Goal: Navigation & Orientation: Find specific page/section

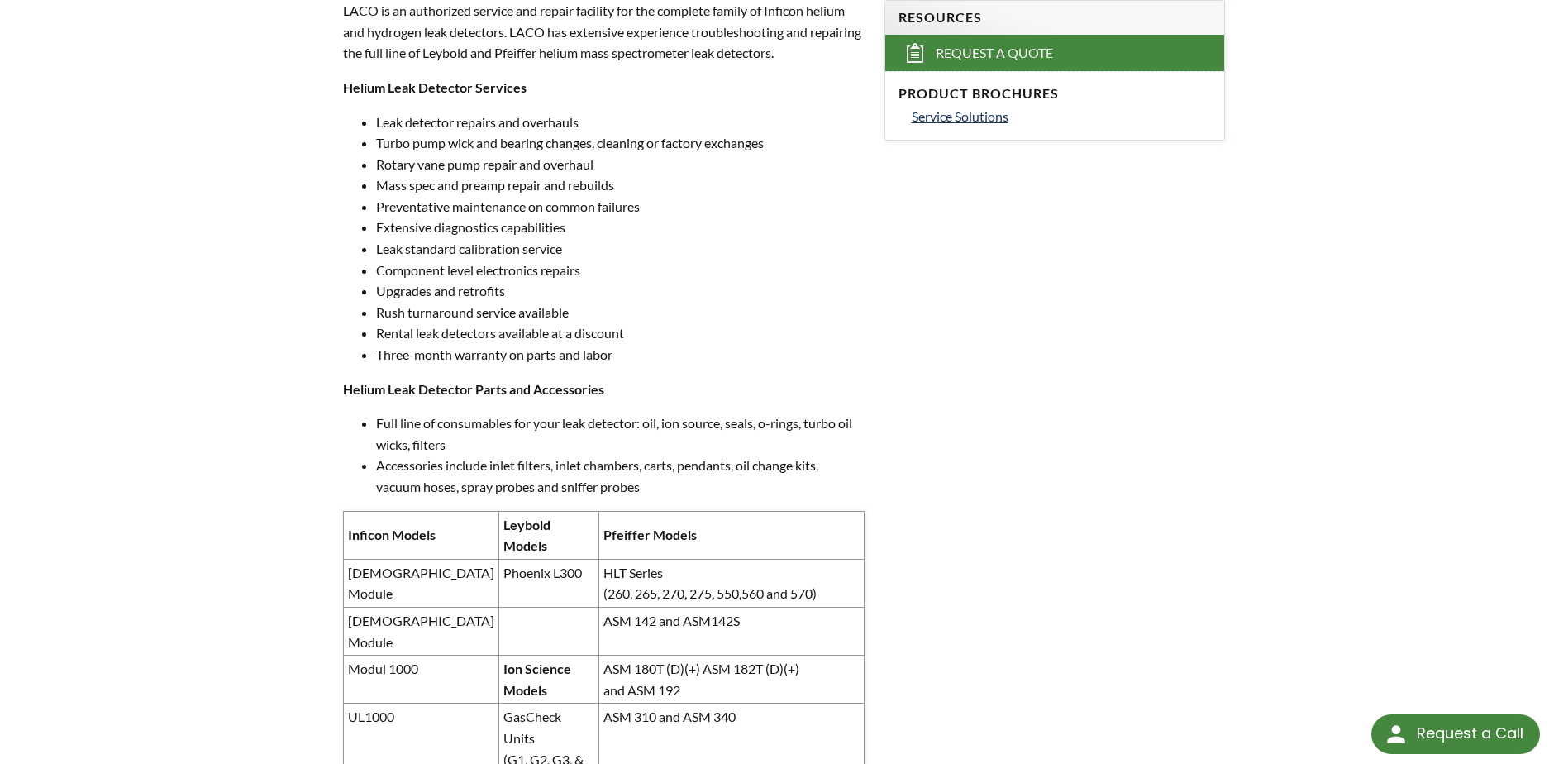
scroll to position [1066, 0]
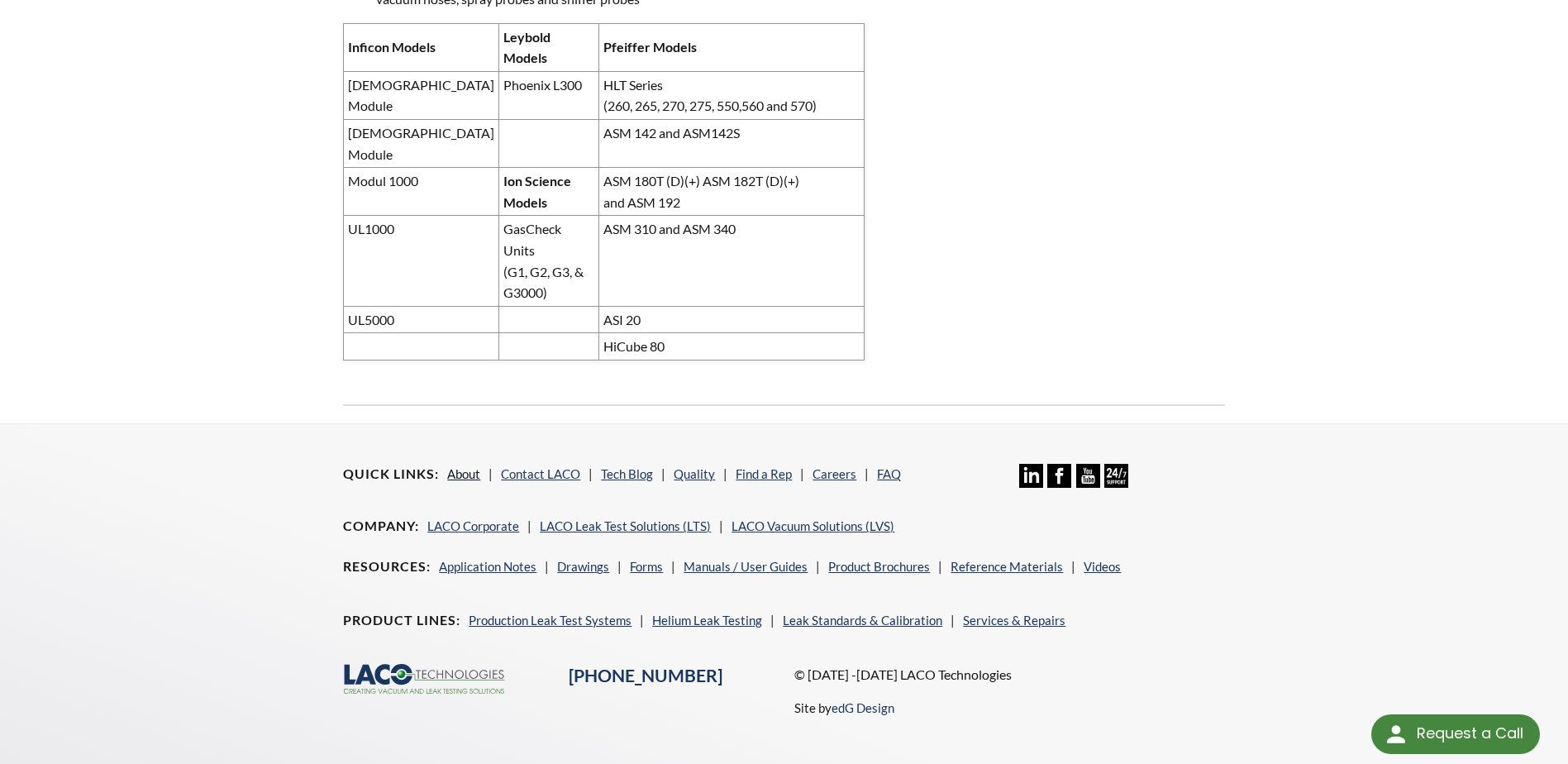
click at [466, 466] on link "About" at bounding box center [464, 473] width 33 height 14
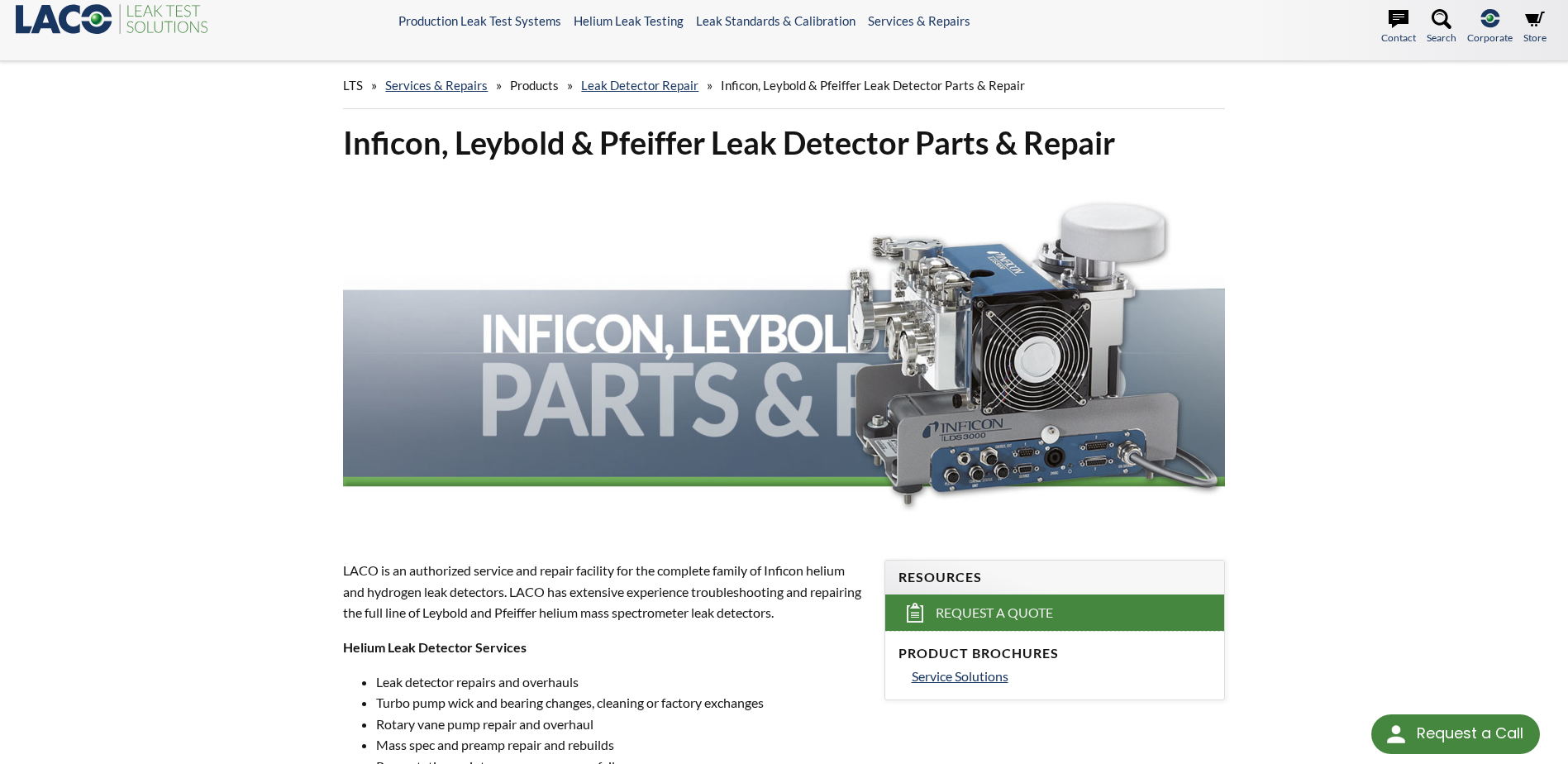
scroll to position [0, 0]
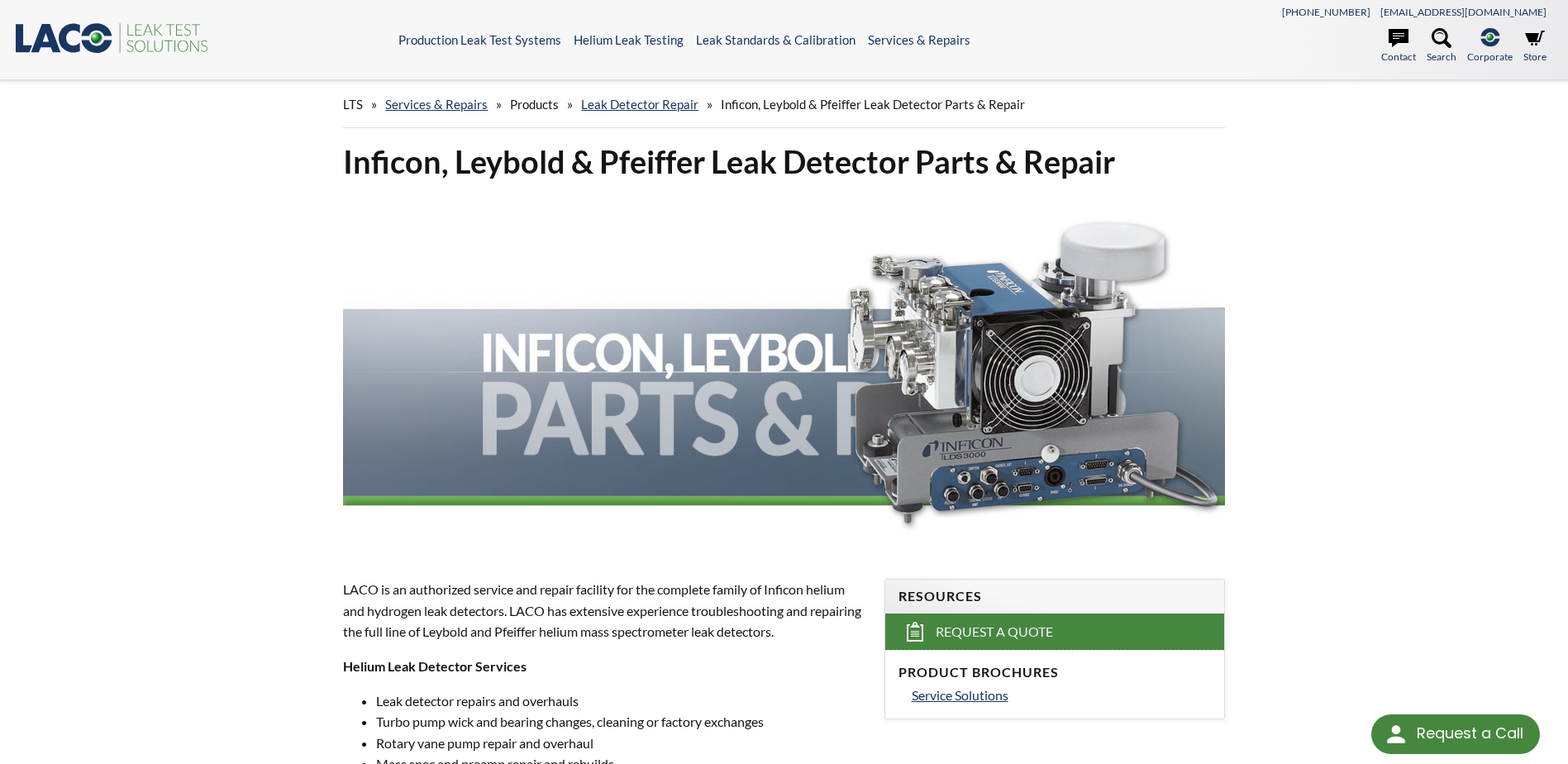
click at [89, 38] on icon ".st0{fill:#193661;} .st1{fill:url(#SVGID_1_);} .st2{fill:#46883F;} .st3{fill:no…" at bounding box center [112, 37] width 198 height 34
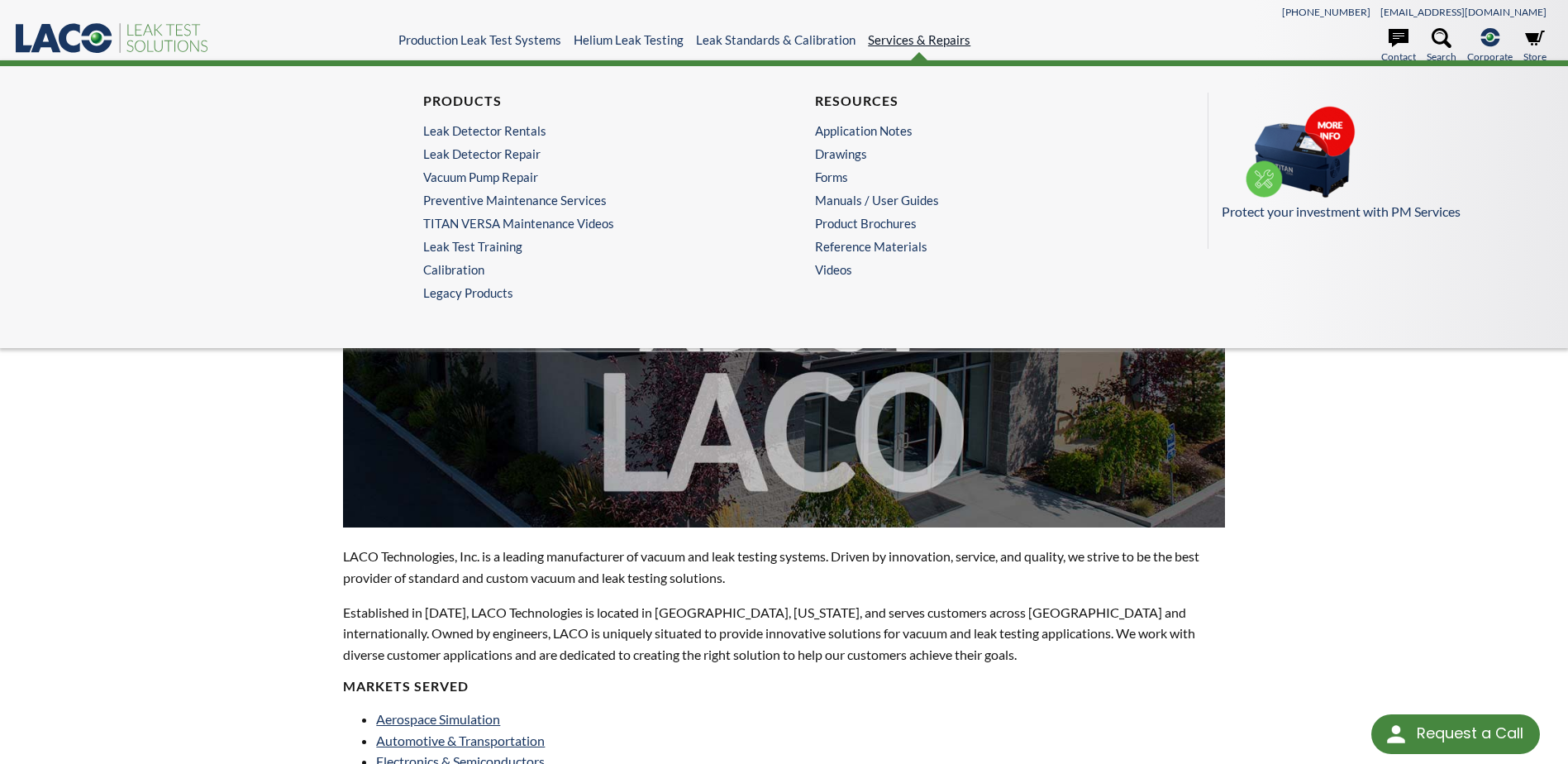
click at [914, 46] on link "Services & Repairs" at bounding box center [919, 39] width 102 height 14
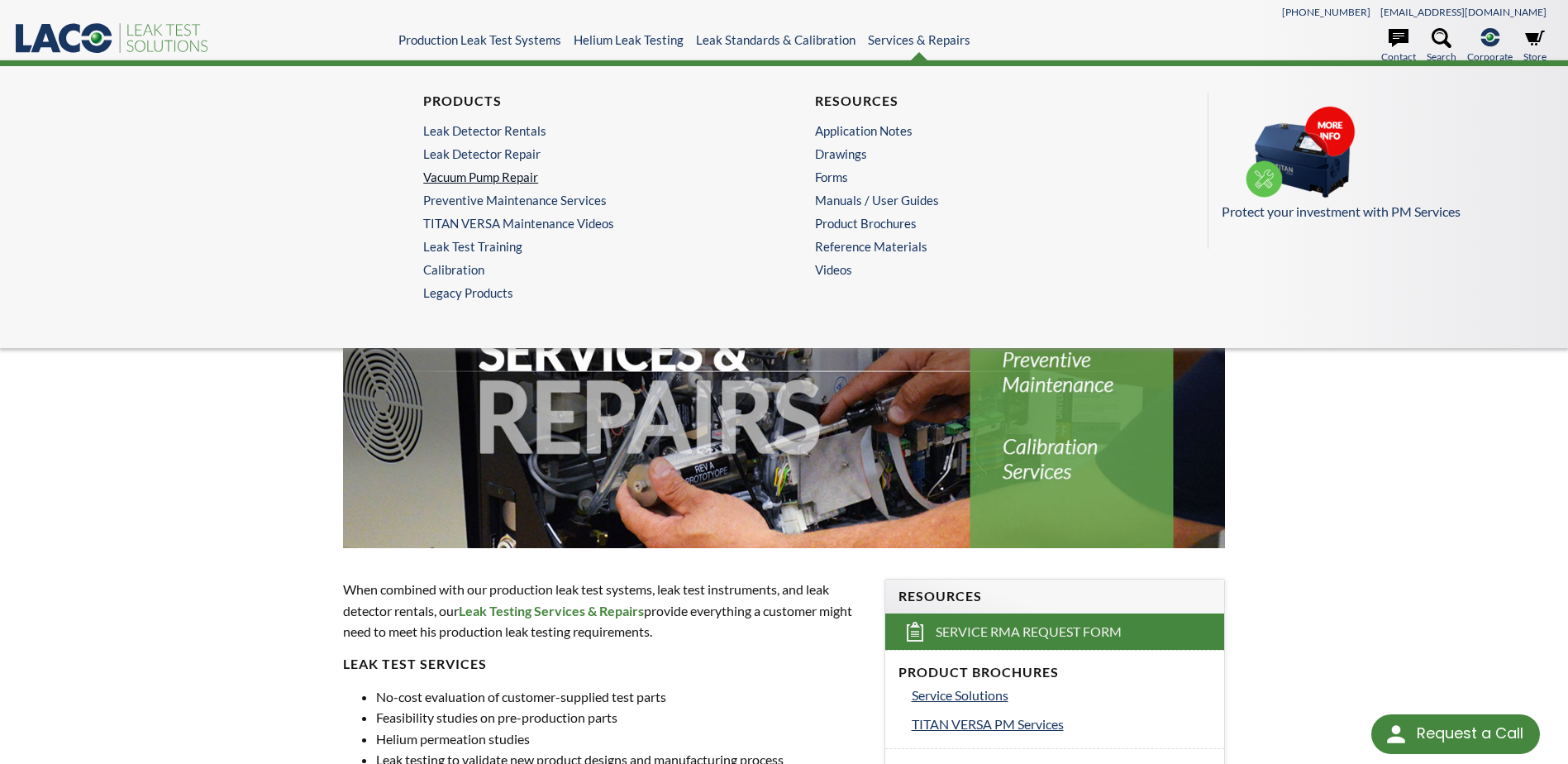
click at [535, 174] on link "Vacuum Pump Repair" at bounding box center [583, 176] width 321 height 14
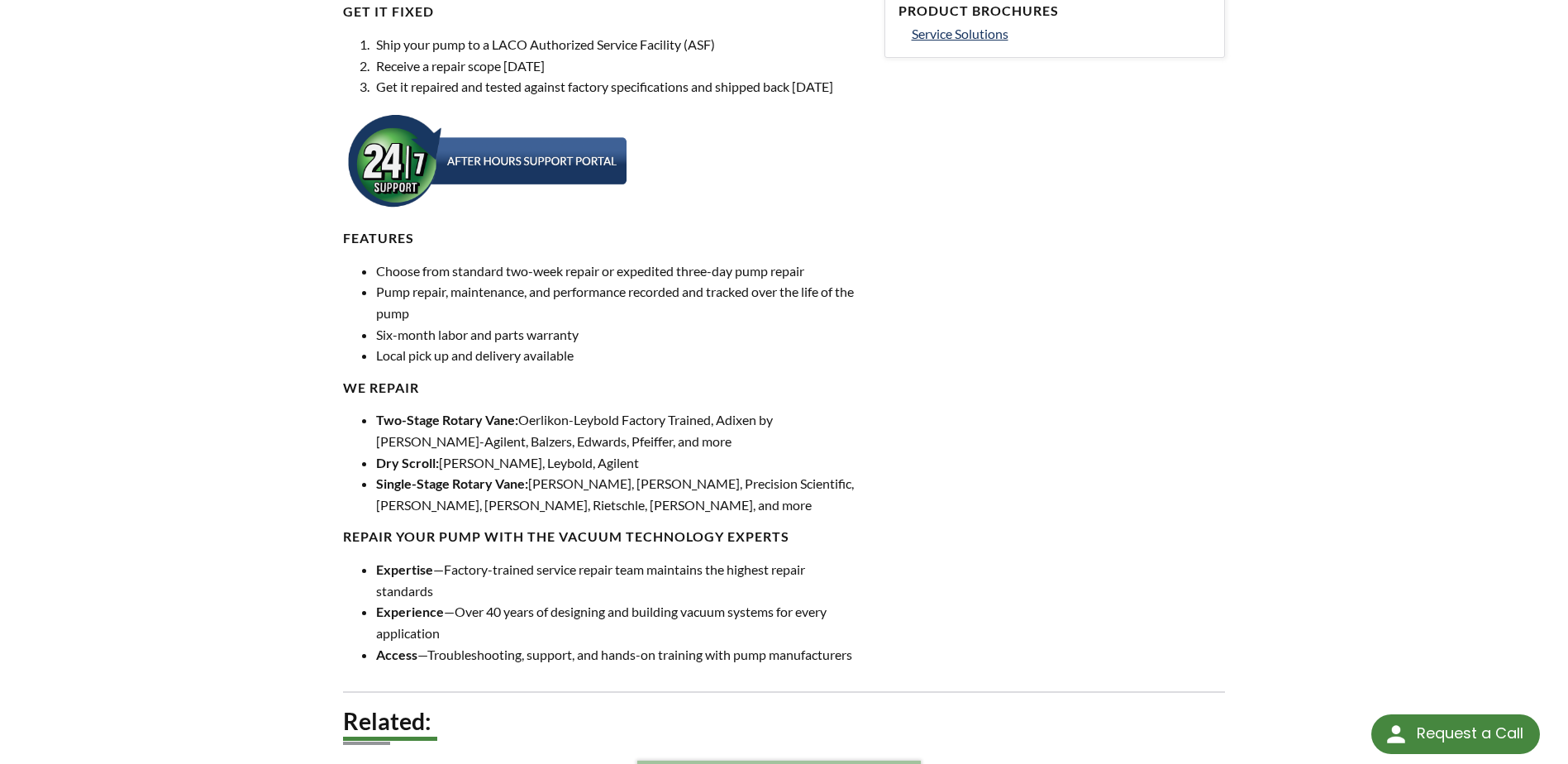
scroll to position [1275, 0]
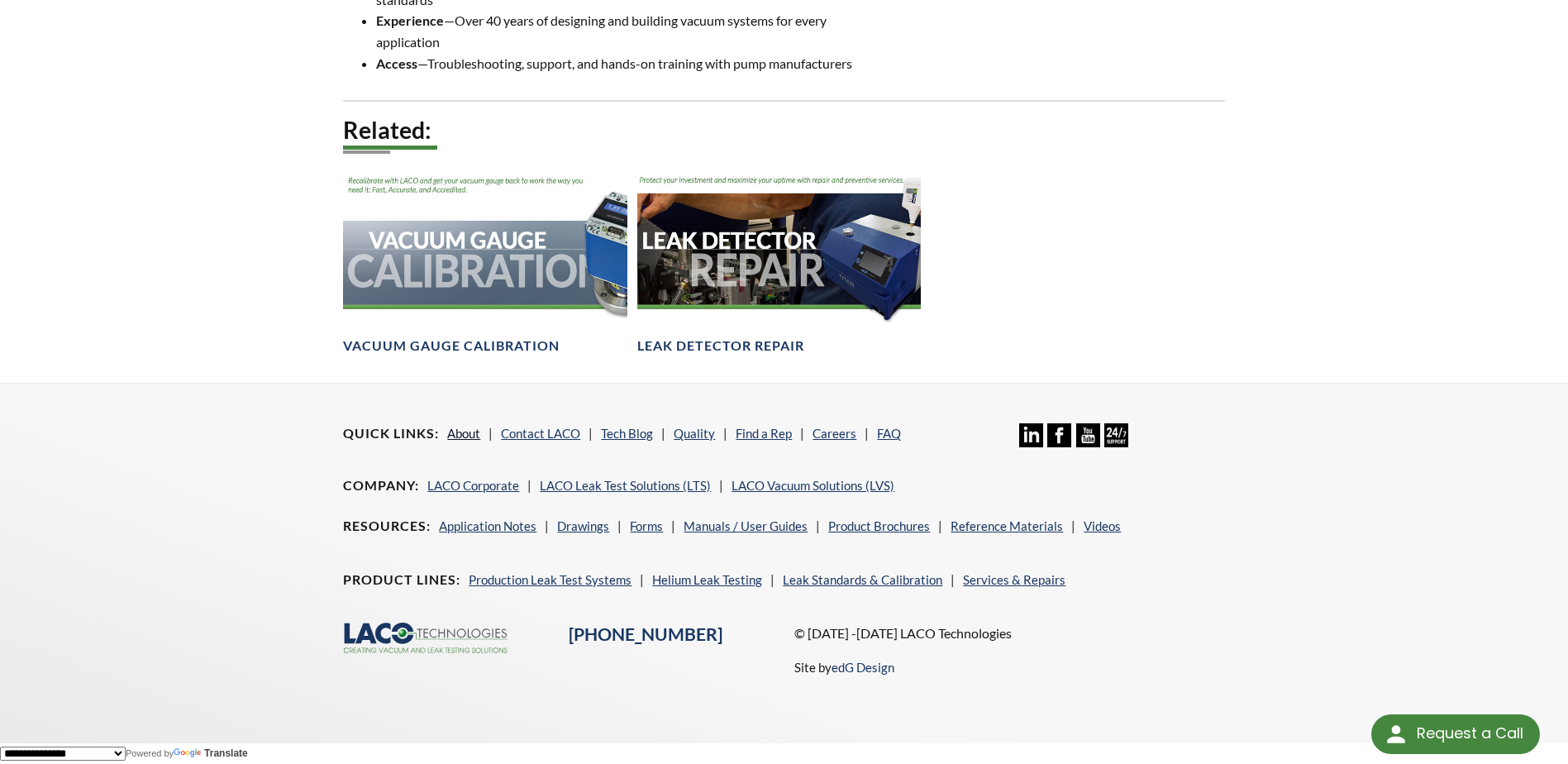
click at [469, 434] on link "About" at bounding box center [464, 432] width 33 height 14
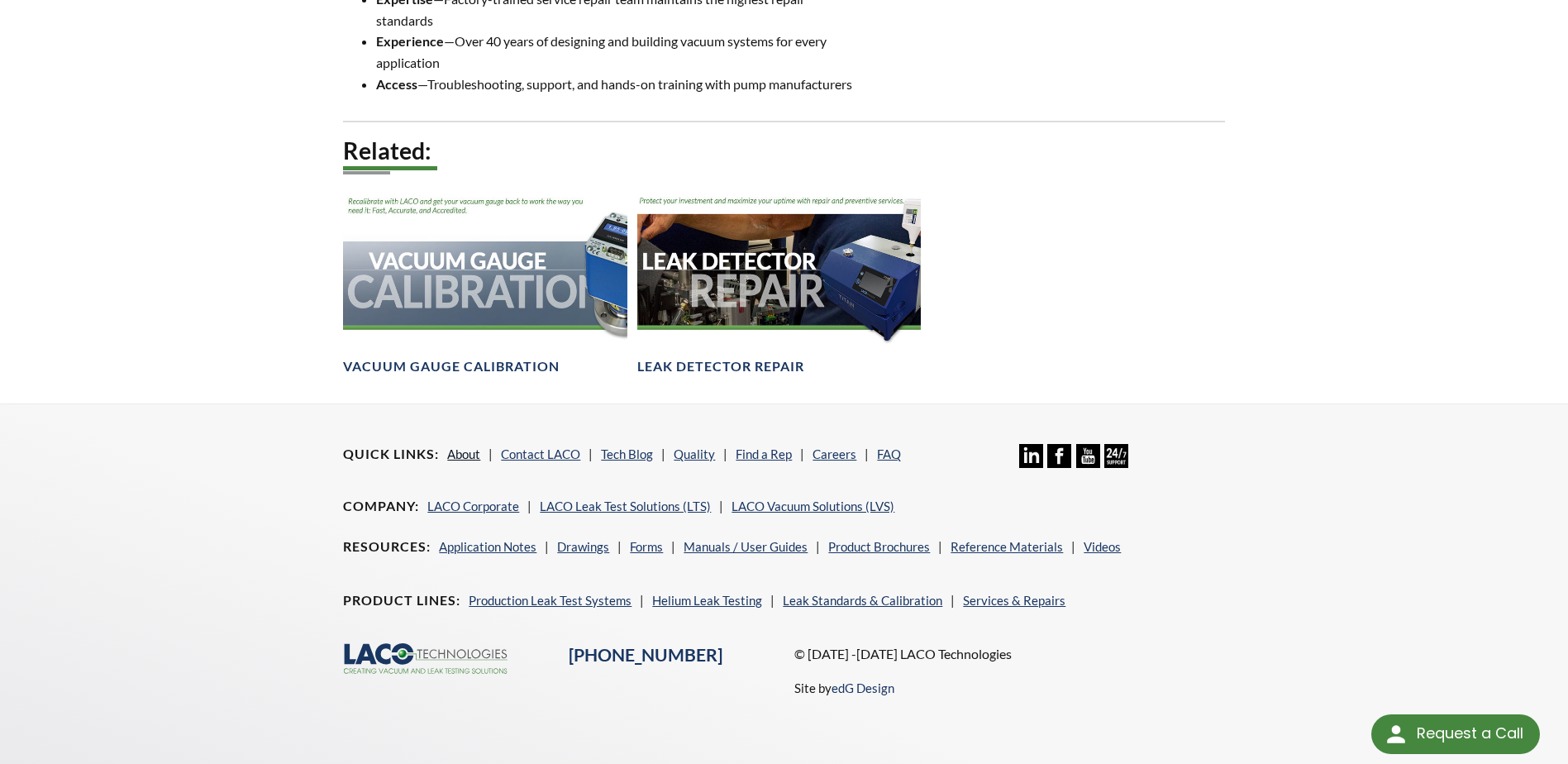
scroll to position [1253, 0]
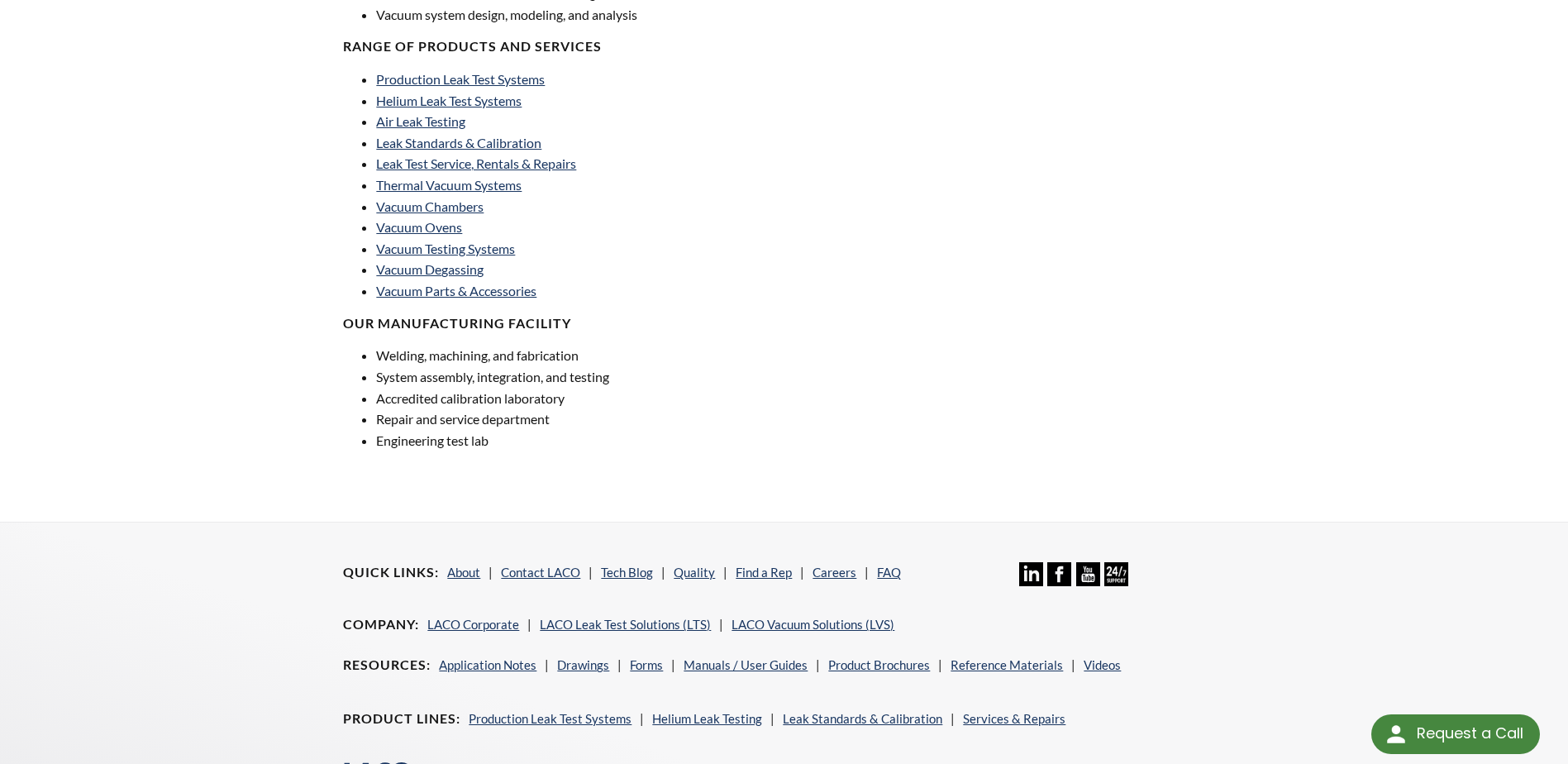
scroll to position [1164, 0]
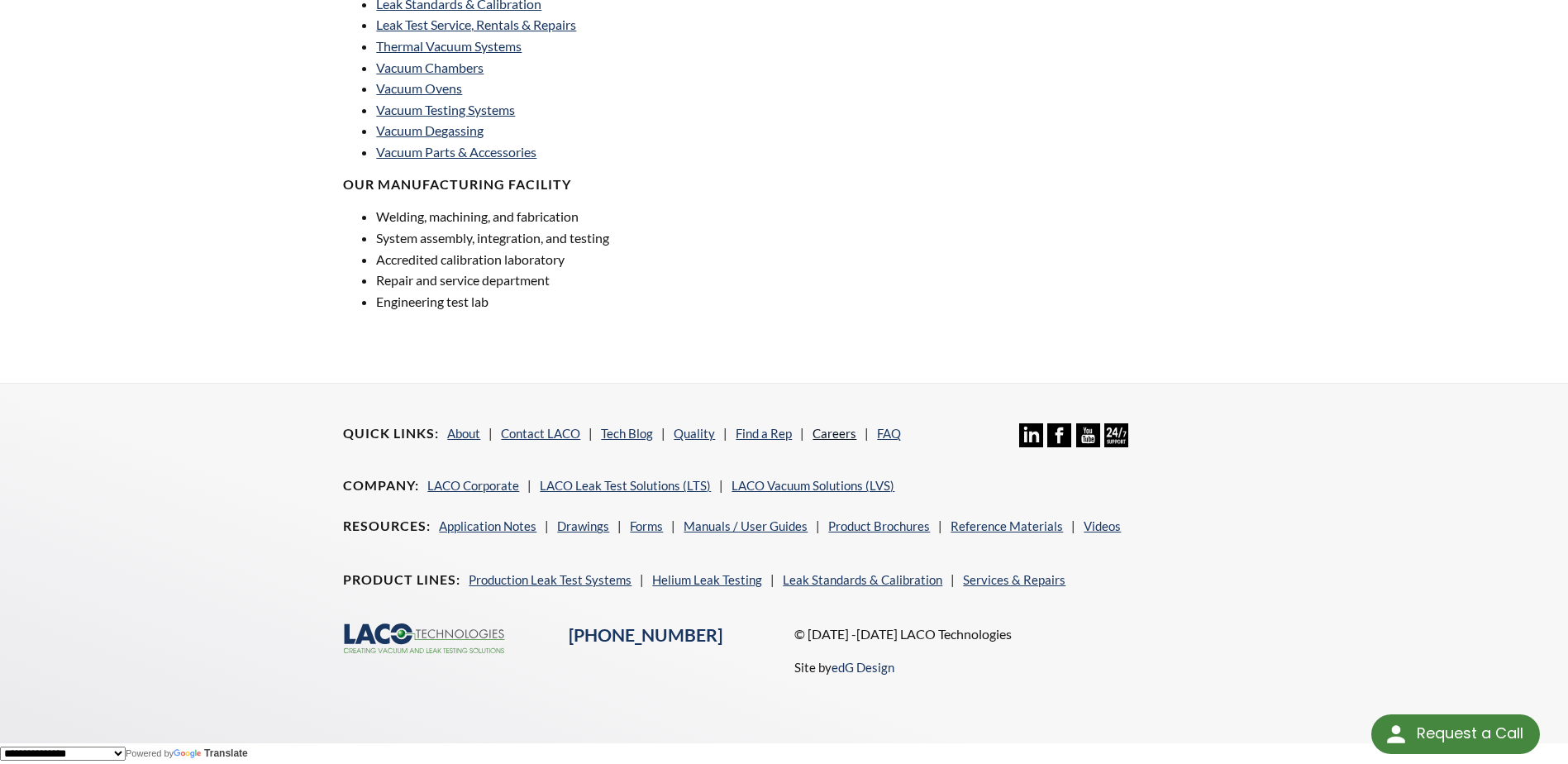
click at [828, 436] on link "Careers" at bounding box center [834, 432] width 43 height 14
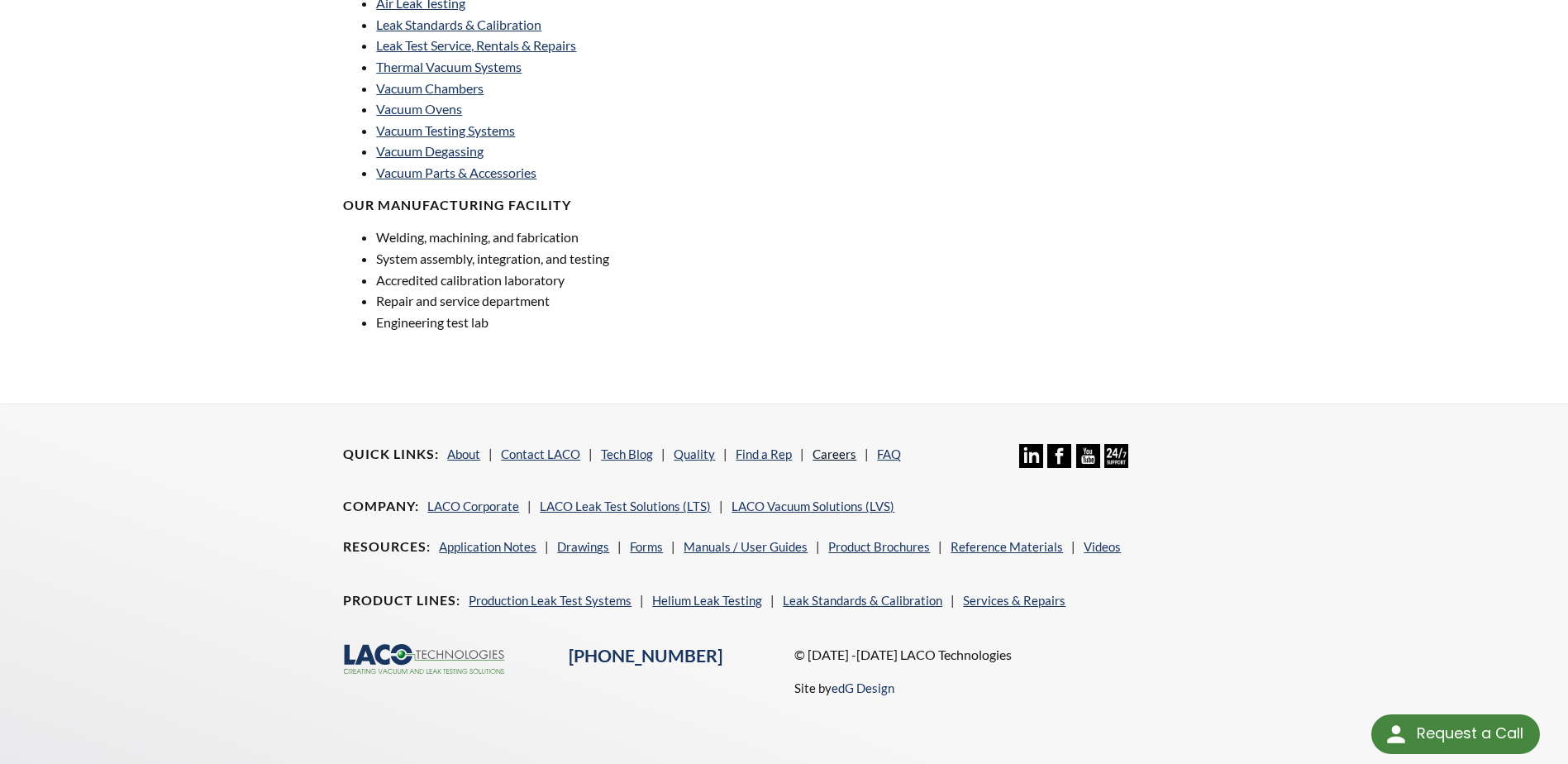
scroll to position [1142, 0]
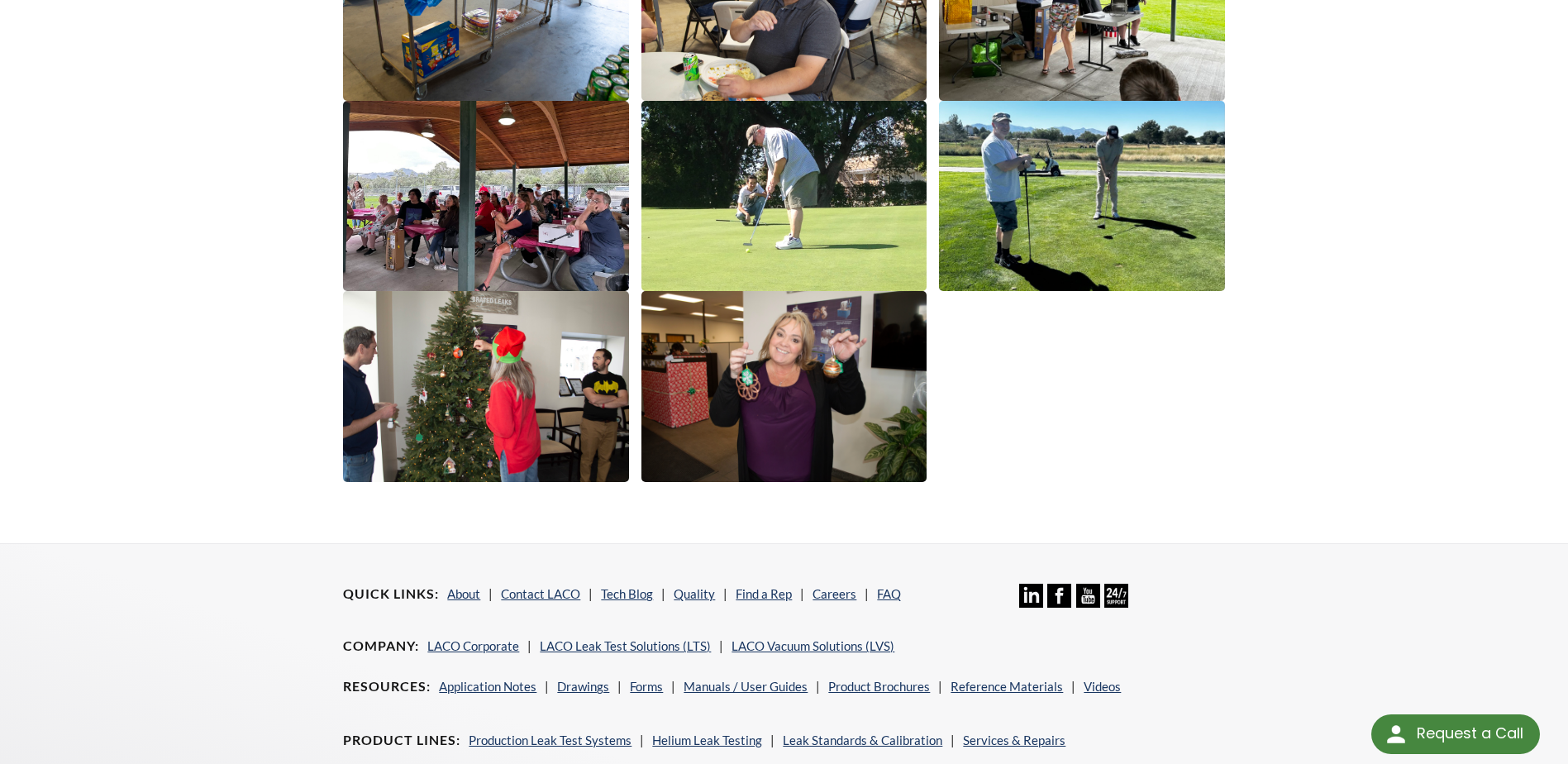
scroll to position [2863, 0]
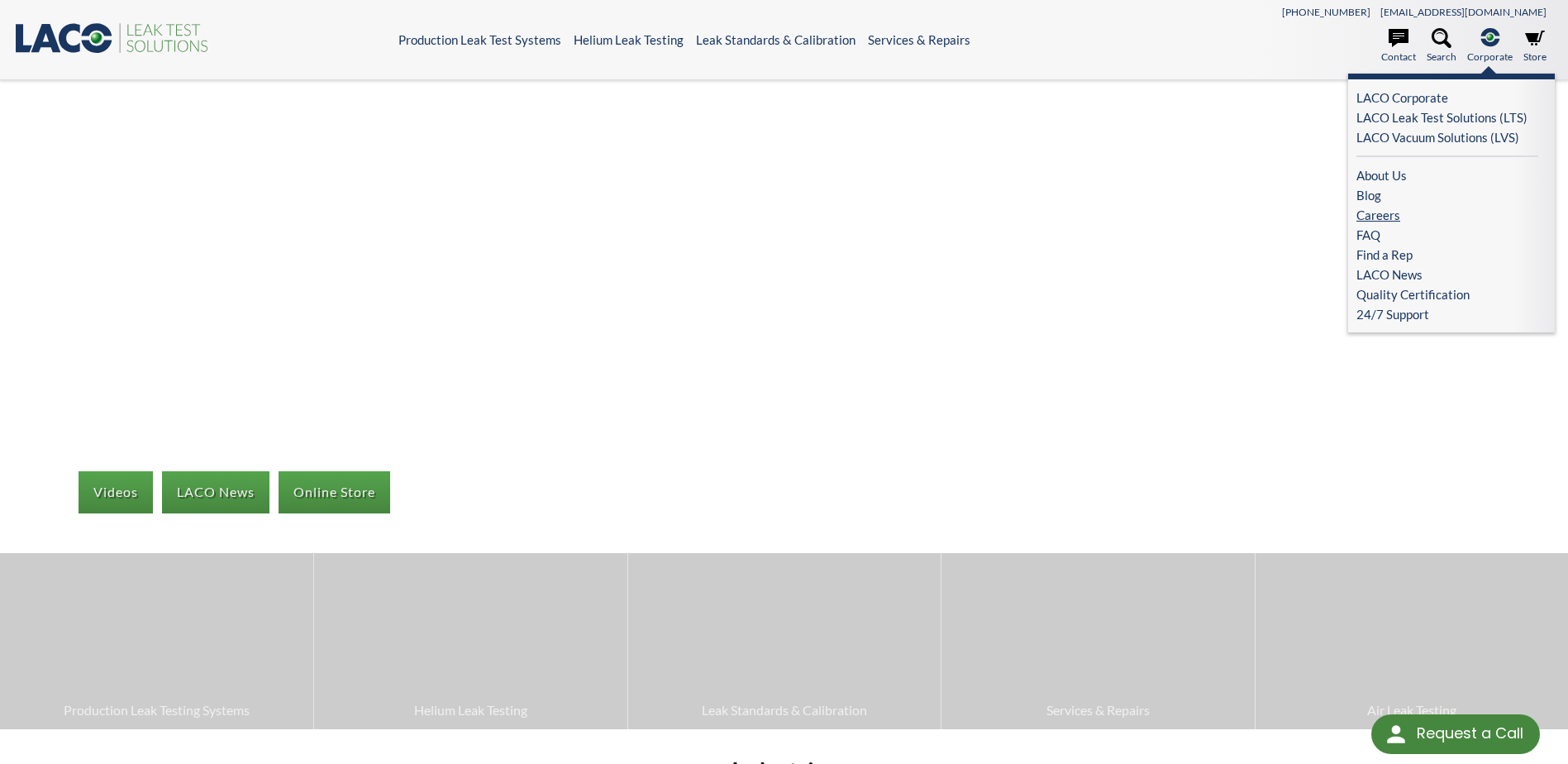
click at [1376, 210] on link "Careers" at bounding box center [1447, 214] width 182 height 20
